Goal: Information Seeking & Learning: Learn about a topic

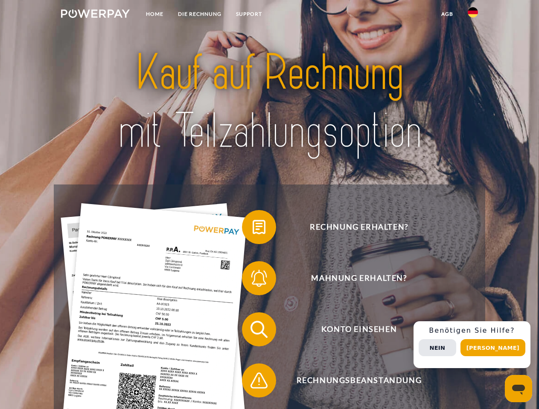
click at [95, 15] on img at bounding box center [95, 13] width 69 height 9
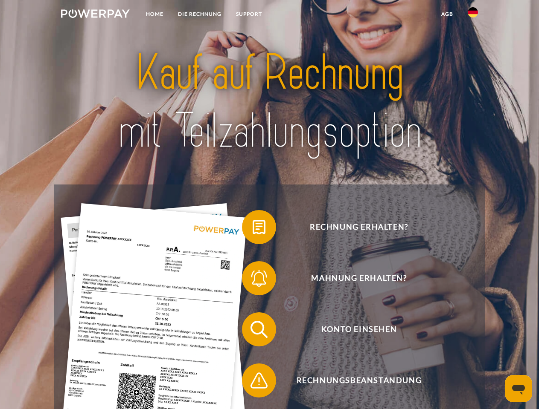
click at [472, 15] on img at bounding box center [472, 12] width 10 height 10
click at [446, 14] on link "agb" at bounding box center [447, 13] width 26 height 15
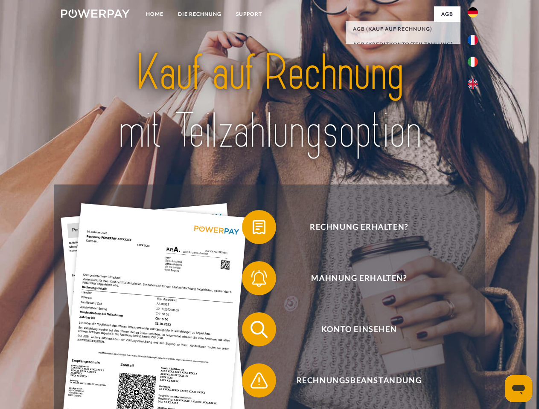
click at [252, 229] on span at bounding box center [246, 227] width 43 height 43
click at [252, 280] on span at bounding box center [246, 278] width 43 height 43
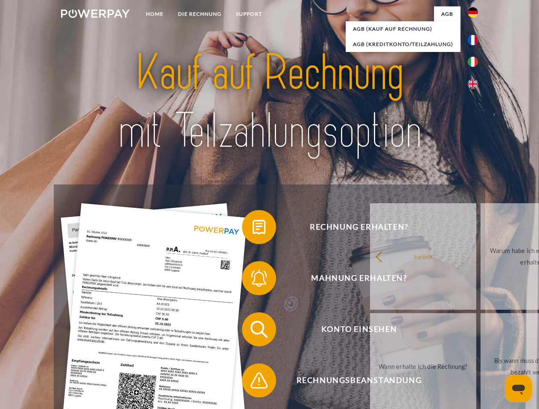
click at [361, 331] on div "zurück Warum habe ich eine Rechnung erhalten? Was habe ich noch offen, ist mein…" at bounding box center [533, 312] width 345 height 220
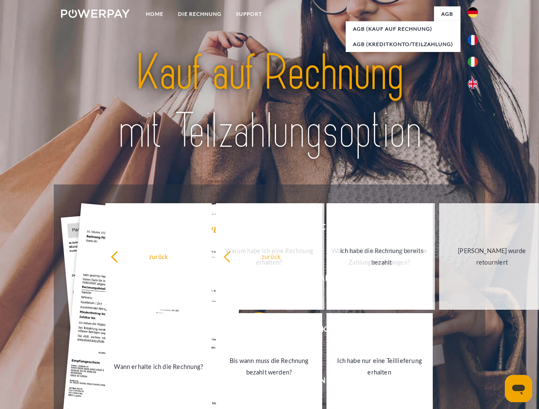
click at [252, 382] on link "Bis wann muss die Rechnung bezahlt werden?" at bounding box center [269, 366] width 106 height 107
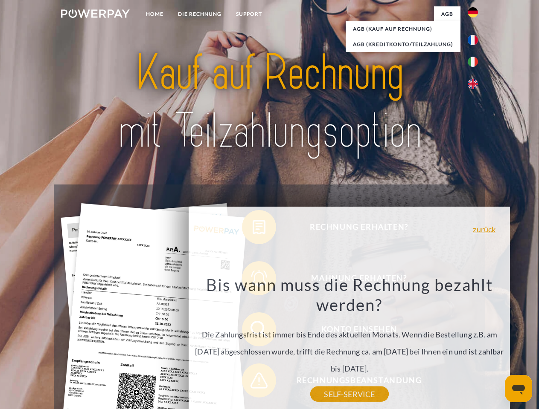
click at [454, 347] on span "Konto einsehen" at bounding box center [358, 330] width 209 height 34
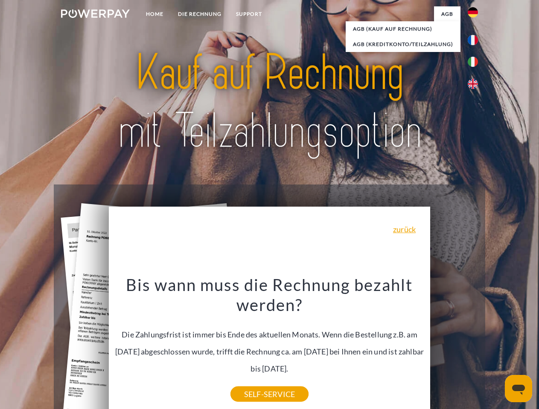
click at [495, 348] on header "Home DIE RECHNUNG SUPPORT" at bounding box center [269, 294] width 539 height 589
